Goal: Task Accomplishment & Management: Complete application form

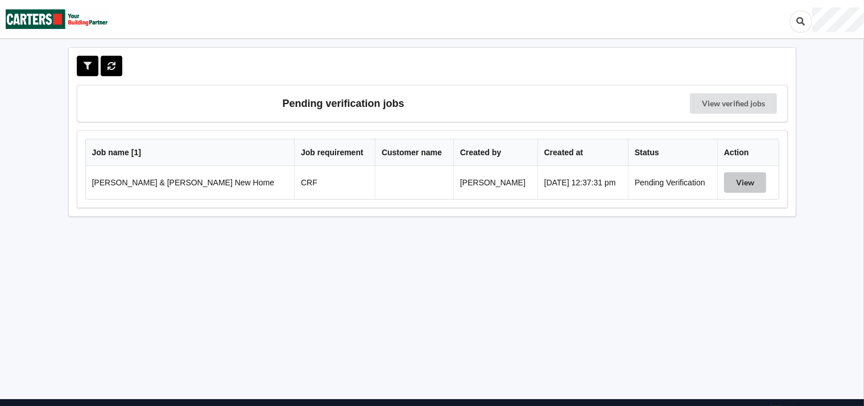
click at [728, 180] on button "View" at bounding box center [745, 182] width 42 height 20
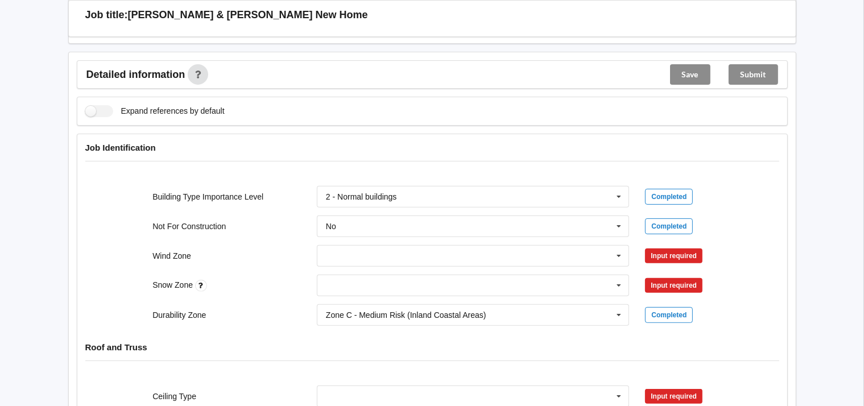
scroll to position [365, 0]
click at [622, 252] on icon at bounding box center [618, 255] width 17 height 21
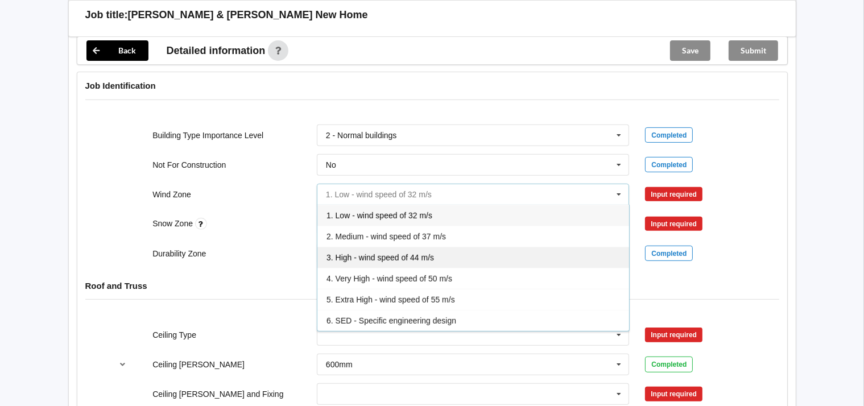
scroll to position [426, 0]
click at [375, 253] on span "3. High - wind speed of 44 m/s" at bounding box center [379, 257] width 107 height 9
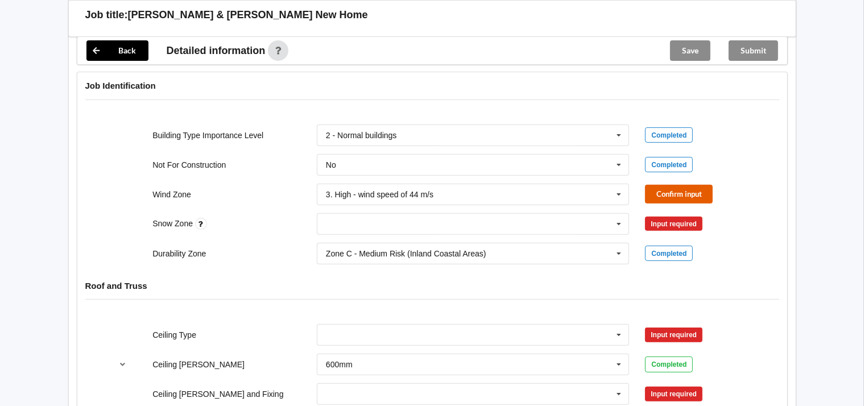
click at [670, 187] on button "Confirm input" at bounding box center [679, 194] width 68 height 19
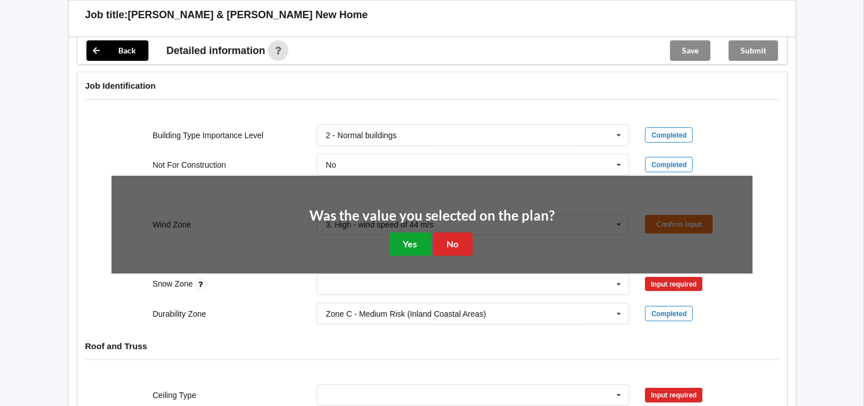
click at [398, 243] on button "Yes" at bounding box center [411, 244] width 42 height 23
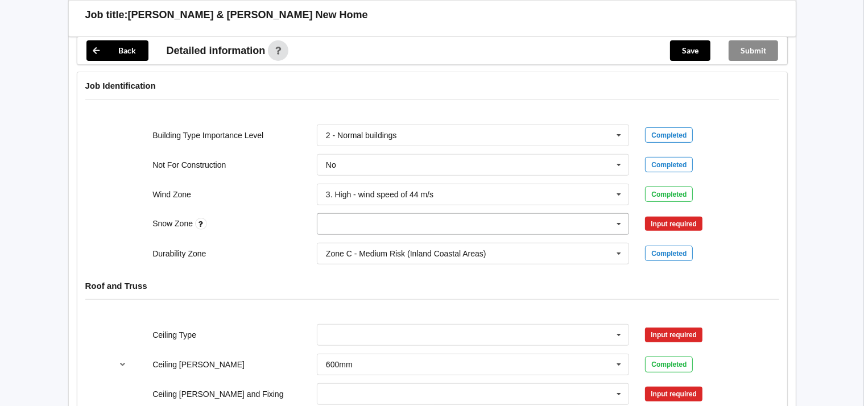
click at [621, 220] on icon at bounding box center [618, 224] width 17 height 21
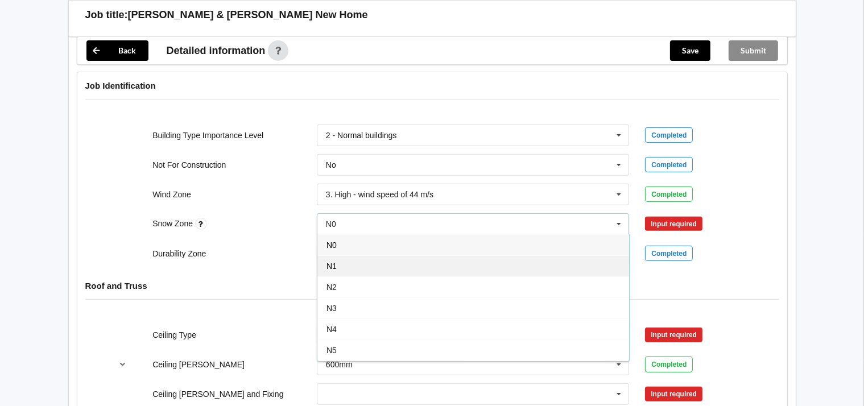
click at [337, 263] on div "N1" at bounding box center [473, 265] width 312 height 21
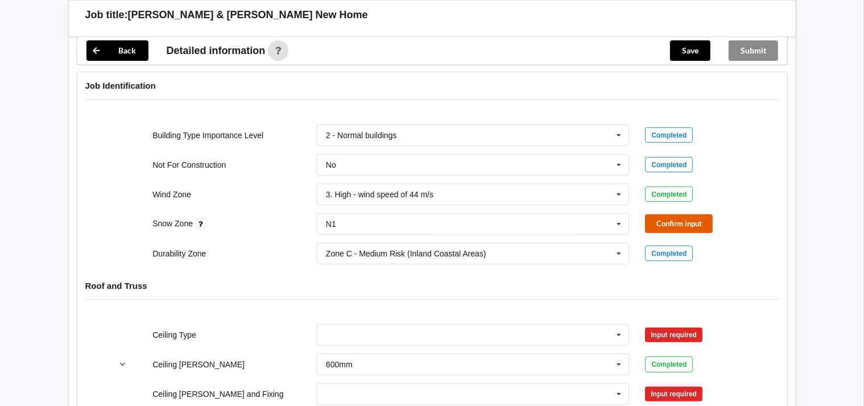
click at [663, 222] on button "Confirm input" at bounding box center [679, 223] width 68 height 19
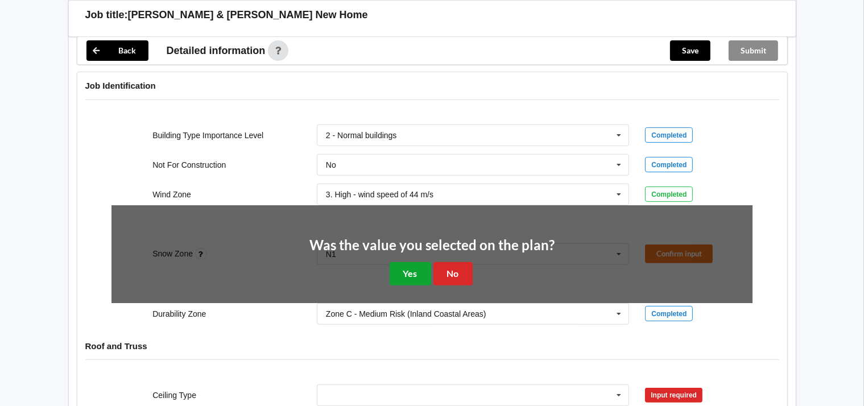
click at [417, 276] on button "Yes" at bounding box center [411, 273] width 42 height 23
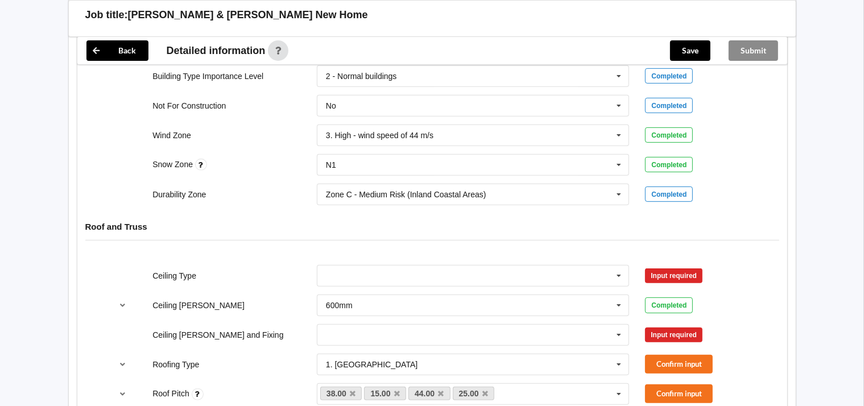
scroll to position [487, 0]
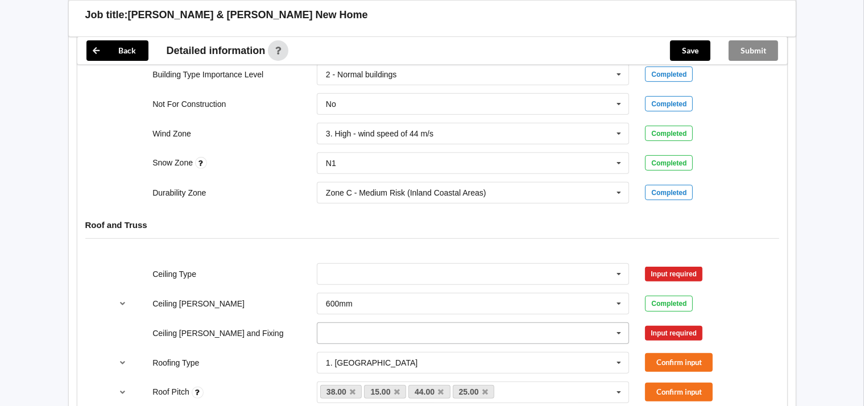
click at [619, 333] on icon at bounding box center [618, 333] width 17 height 21
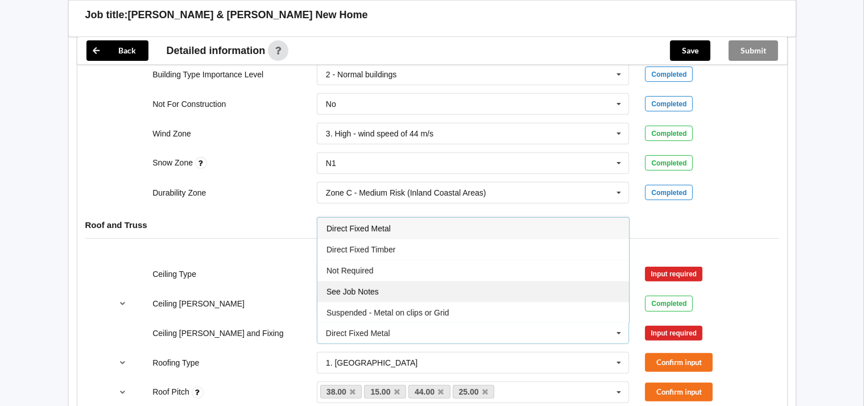
click at [363, 287] on span "See Job Notes" at bounding box center [352, 291] width 52 height 9
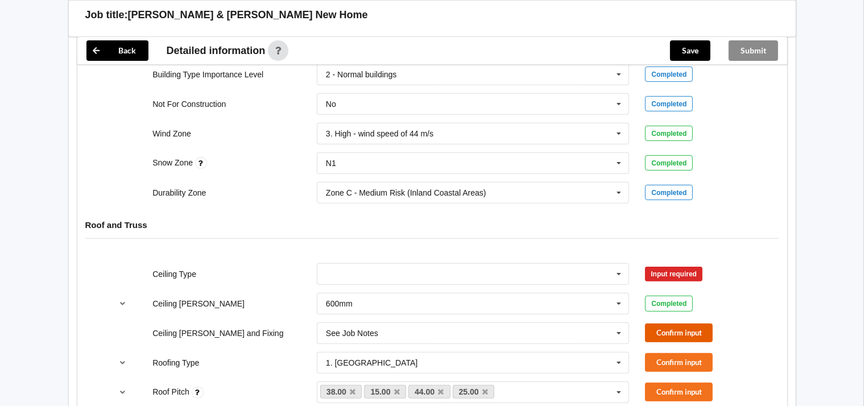
click at [671, 330] on button "Confirm input" at bounding box center [679, 333] width 68 height 19
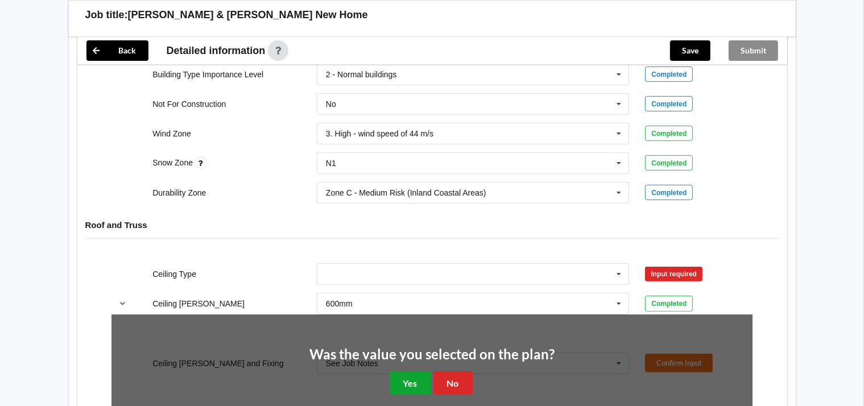
click at [422, 382] on button "Yes" at bounding box center [411, 382] width 42 height 23
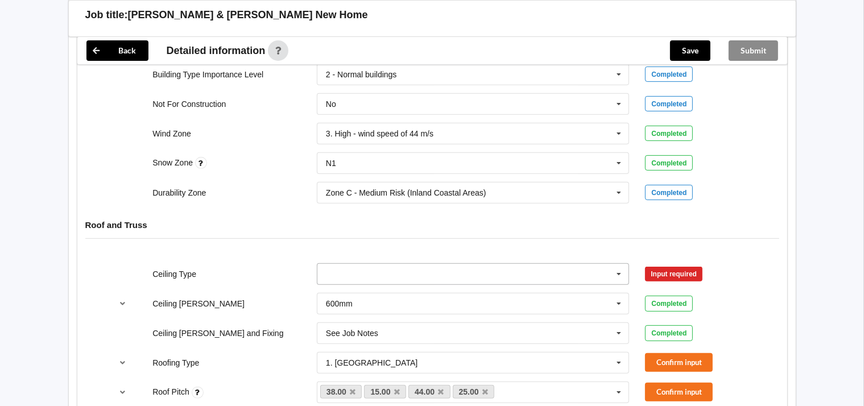
click at [619, 270] on icon at bounding box center [618, 274] width 17 height 21
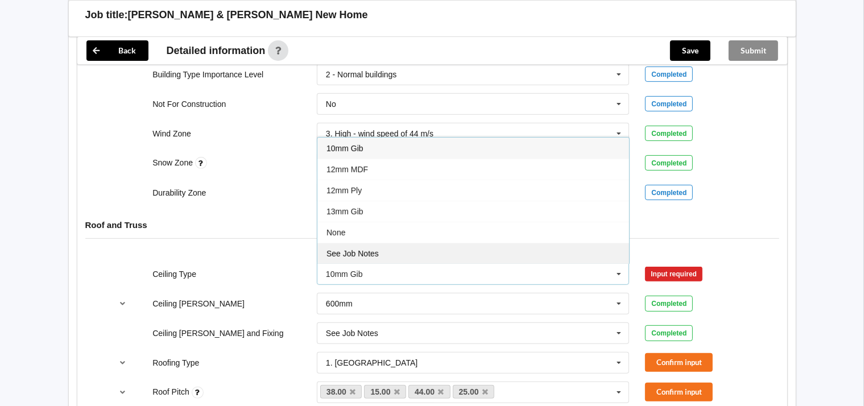
click at [348, 250] on span "See Job Notes" at bounding box center [352, 253] width 52 height 9
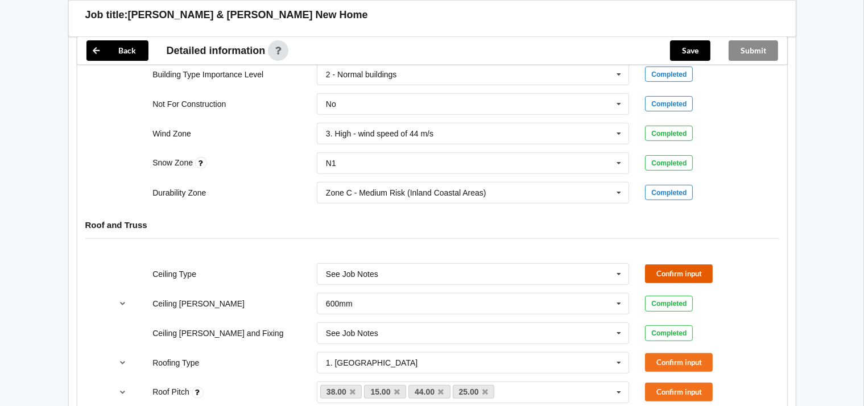
click at [666, 272] on button "Confirm input" at bounding box center [679, 273] width 68 height 19
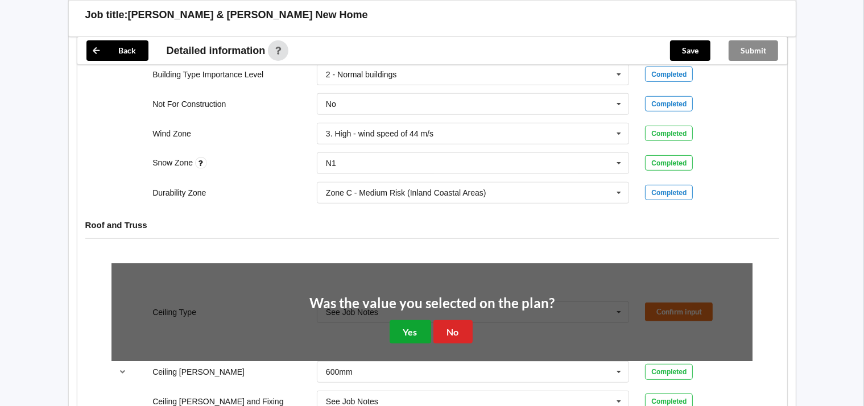
click at [411, 330] on button "Yes" at bounding box center [411, 331] width 42 height 23
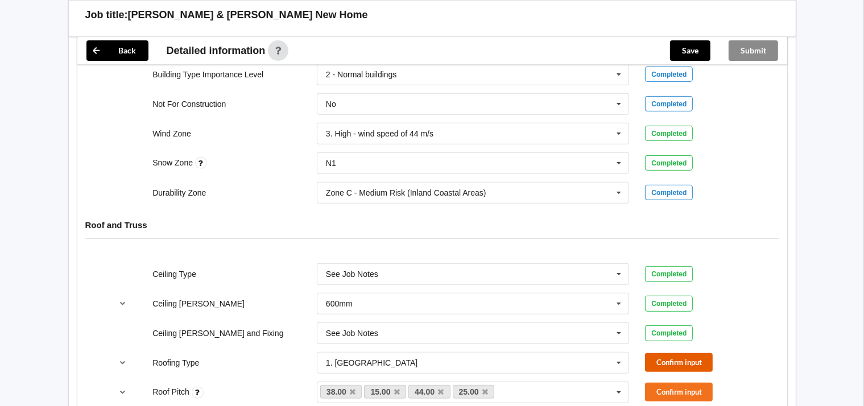
click at [665, 354] on button "Confirm input" at bounding box center [679, 362] width 68 height 19
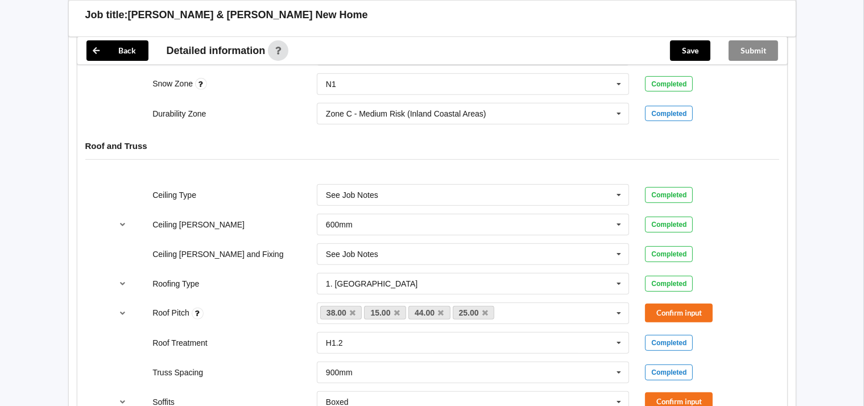
scroll to position [568, 0]
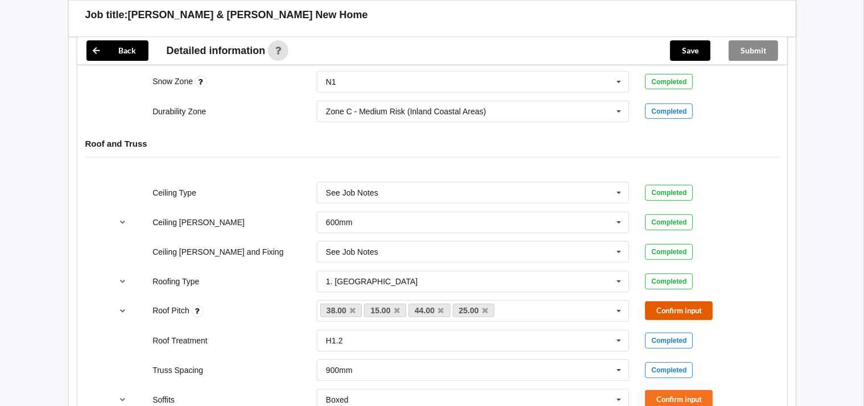
click at [666, 314] on button "Confirm input" at bounding box center [679, 310] width 68 height 19
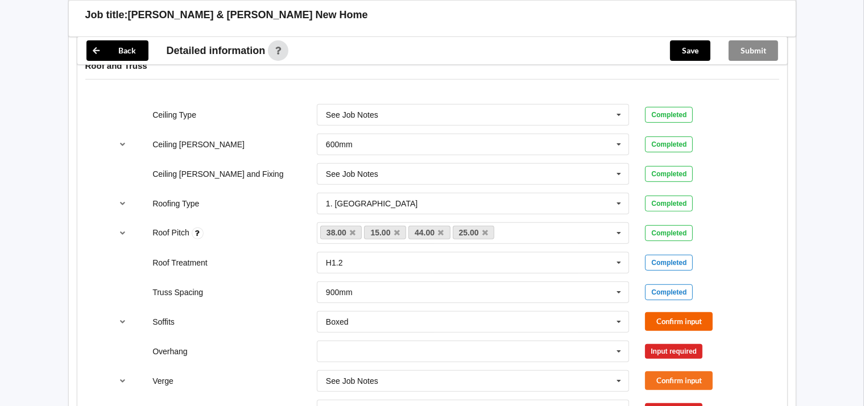
scroll to position [649, 0]
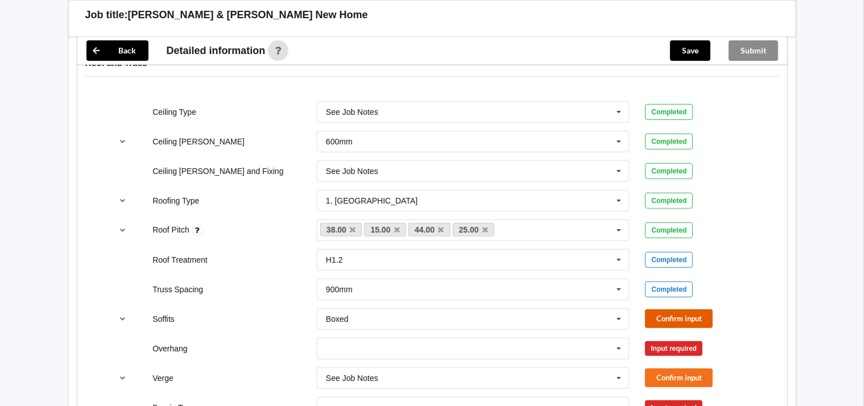
click at [670, 318] on button "Confirm input" at bounding box center [679, 318] width 68 height 19
click at [620, 346] on icon at bounding box center [618, 348] width 17 height 21
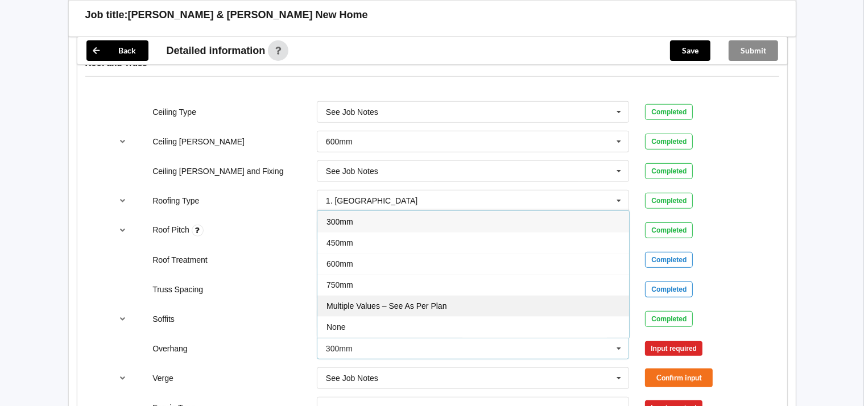
click at [378, 305] on span "Multiple Values – See As Per Plan" at bounding box center [386, 305] width 120 height 9
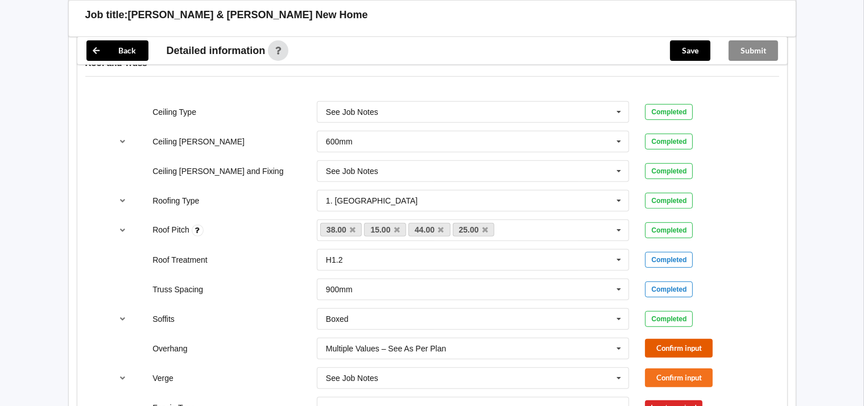
click at [674, 347] on button "Confirm input" at bounding box center [679, 348] width 68 height 19
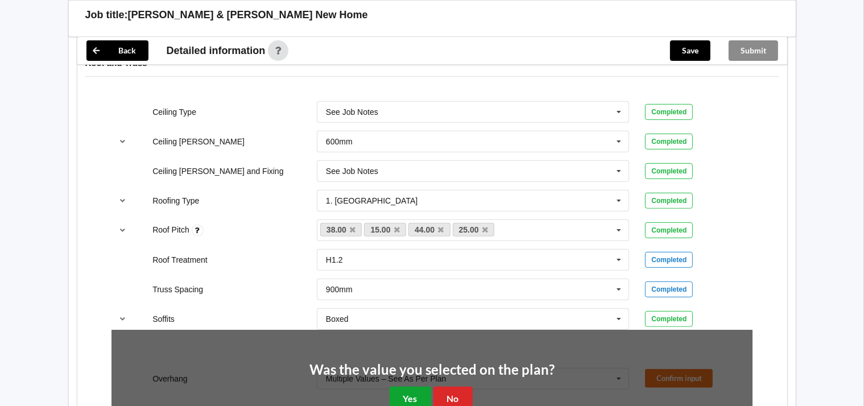
click at [419, 390] on button "Yes" at bounding box center [411, 398] width 42 height 23
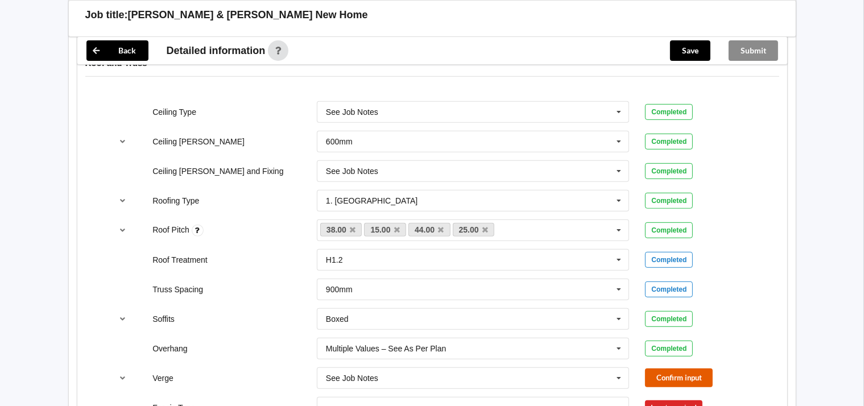
click at [674, 370] on button "Confirm input" at bounding box center [679, 377] width 68 height 19
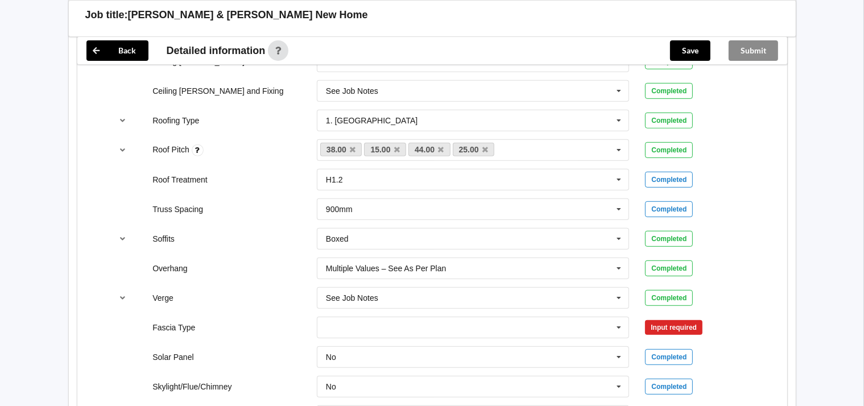
scroll to position [730, 0]
click at [623, 321] on icon at bounding box center [618, 326] width 17 height 21
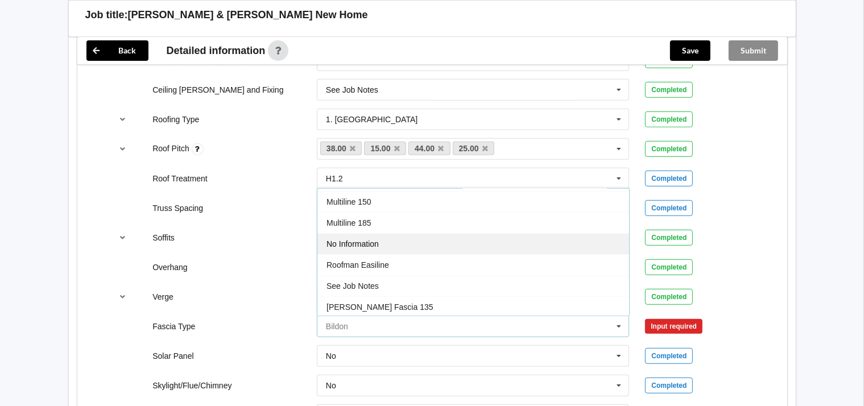
scroll to position [343, 0]
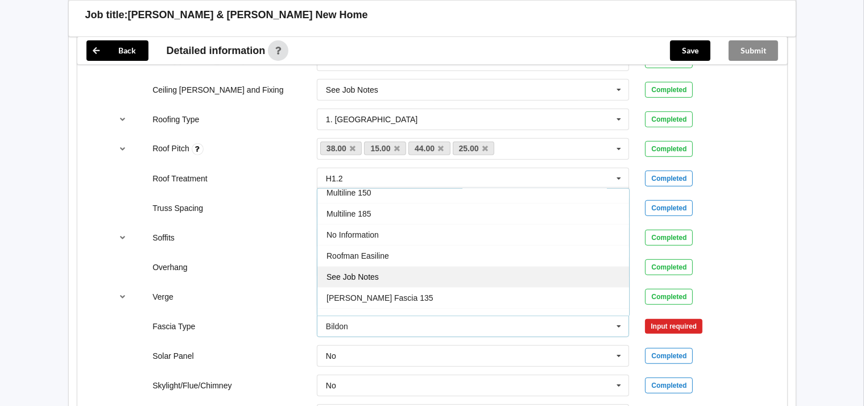
click at [378, 267] on div "See Job Notes" at bounding box center [473, 276] width 312 height 21
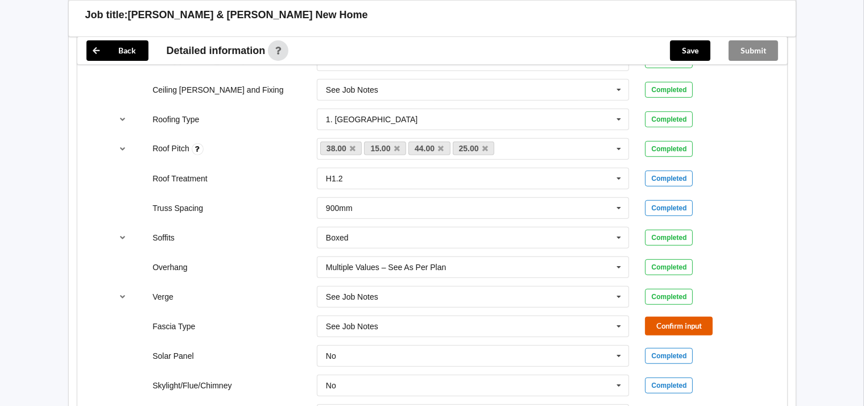
click at [656, 318] on button "Confirm input" at bounding box center [679, 326] width 68 height 19
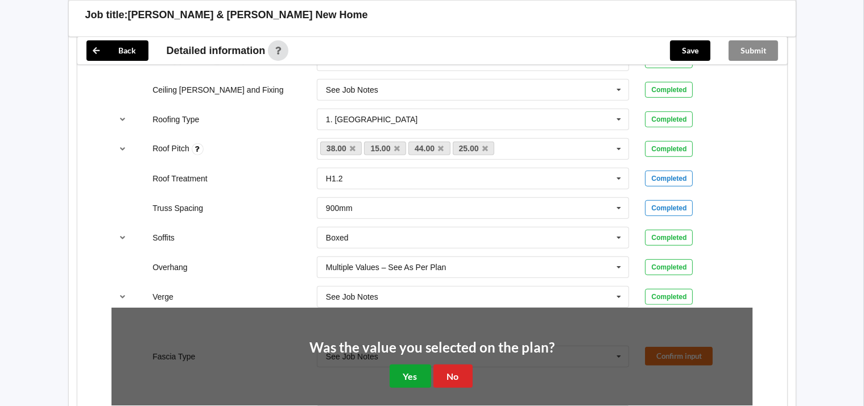
click at [421, 367] on button "Yes" at bounding box center [411, 375] width 42 height 23
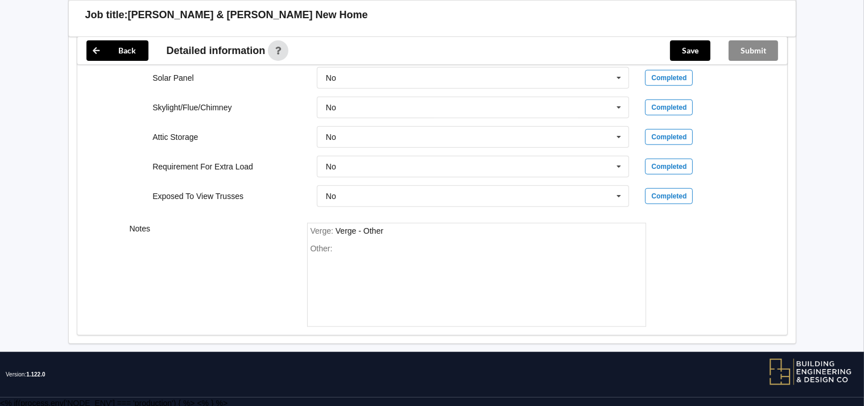
scroll to position [1008, 0]
click at [371, 252] on div "Other:" at bounding box center [476, 284] width 332 height 80
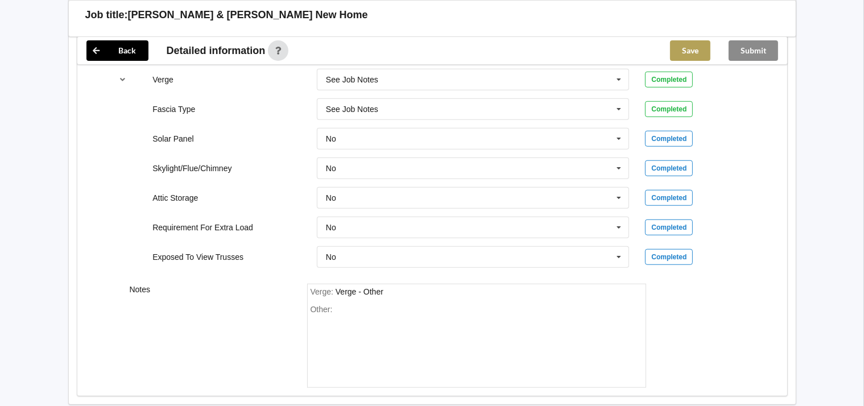
click at [689, 48] on button "Save" at bounding box center [690, 50] width 40 height 20
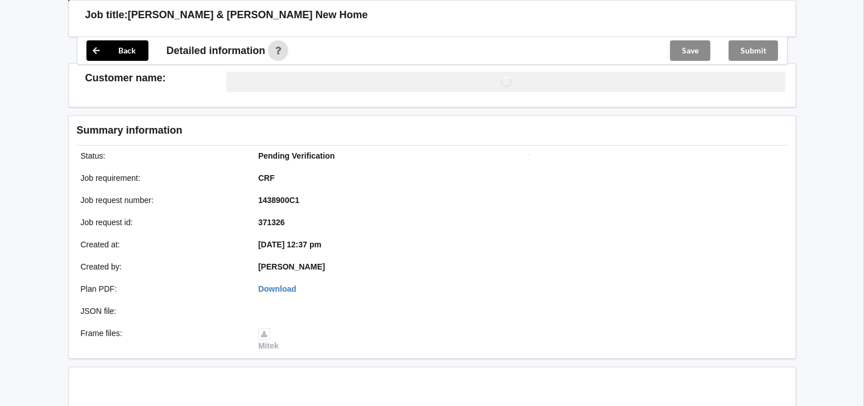
scroll to position [947, 0]
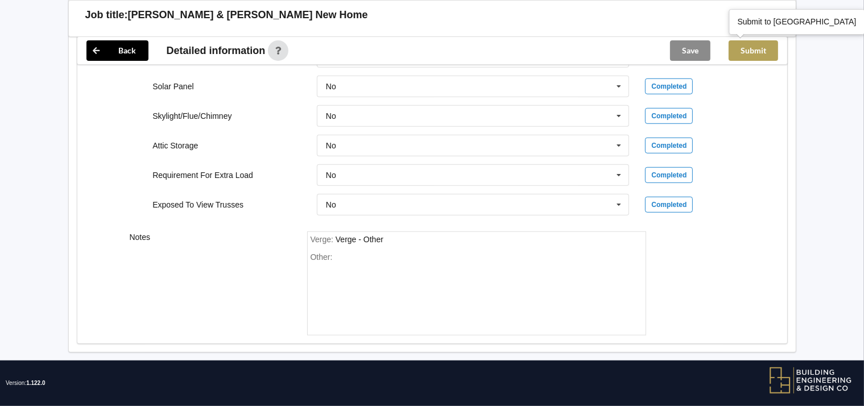
click at [755, 51] on button "Submit" at bounding box center [752, 50] width 49 height 20
